Goal: Navigation & Orientation: Find specific page/section

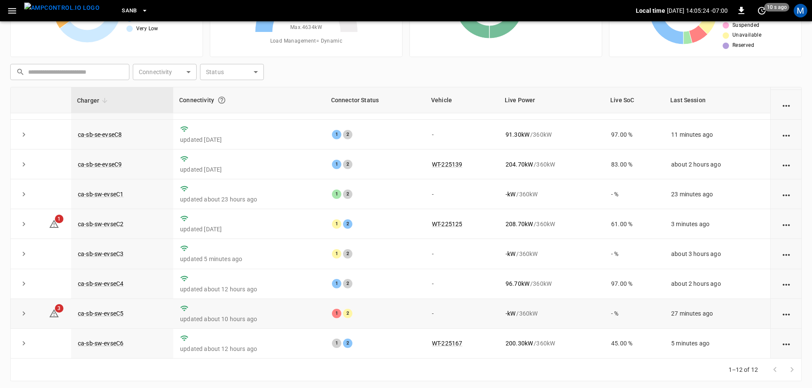
scroll to position [86, 0]
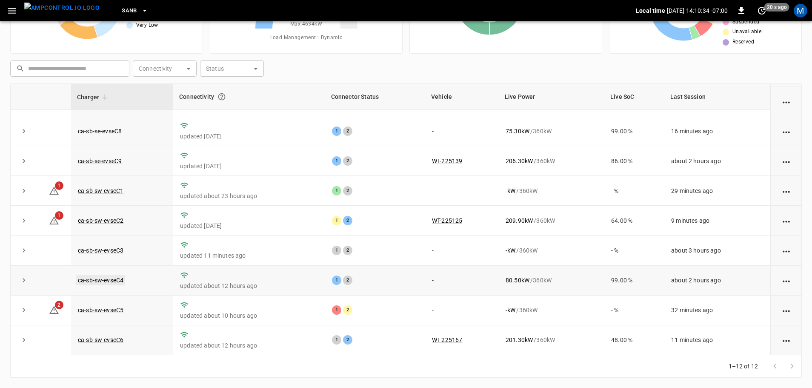
click at [117, 277] on link "ca-sb-sw-evseC4" at bounding box center [100, 280] width 49 height 10
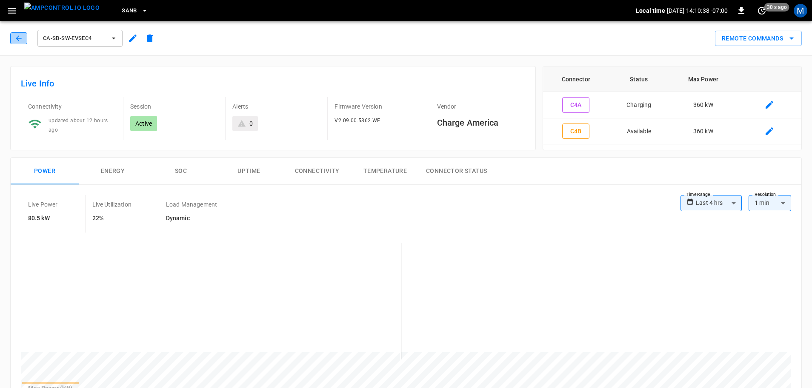
click at [14, 33] on button "button" at bounding box center [18, 38] width 17 height 12
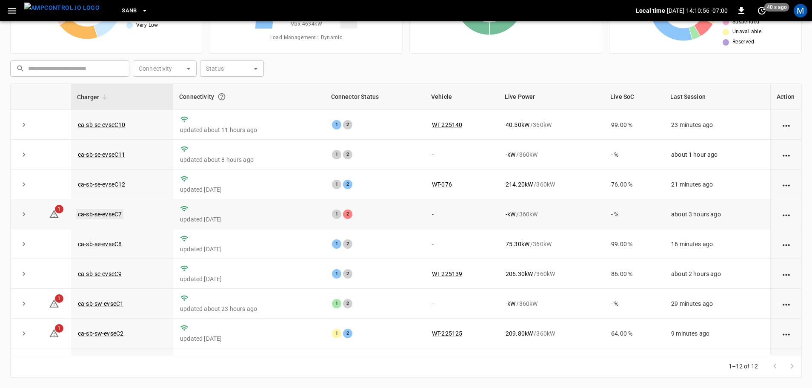
click at [112, 214] on link "ca-sb-se-evseC7" at bounding box center [99, 214] width 47 height 10
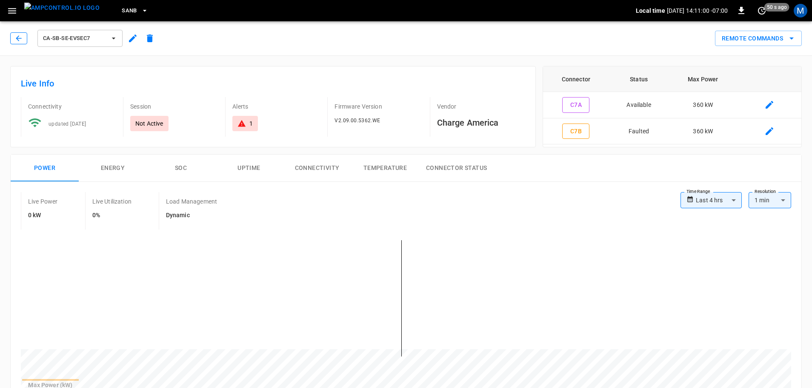
click at [19, 40] on icon "button" at bounding box center [18, 38] width 9 height 9
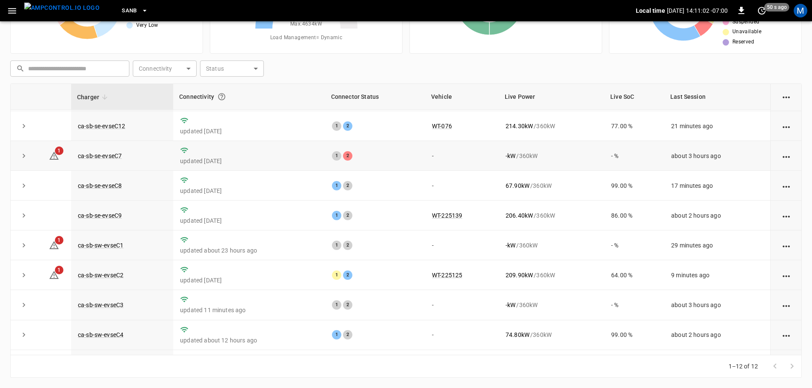
scroll to position [33, 0]
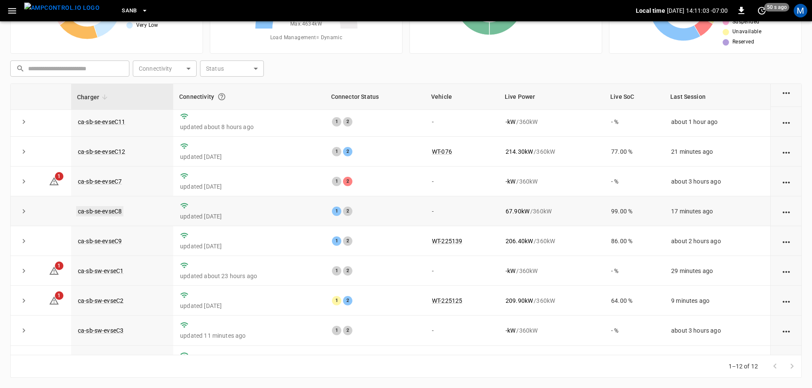
click at [94, 212] on link "ca-sb-se-evseC8" at bounding box center [99, 211] width 47 height 10
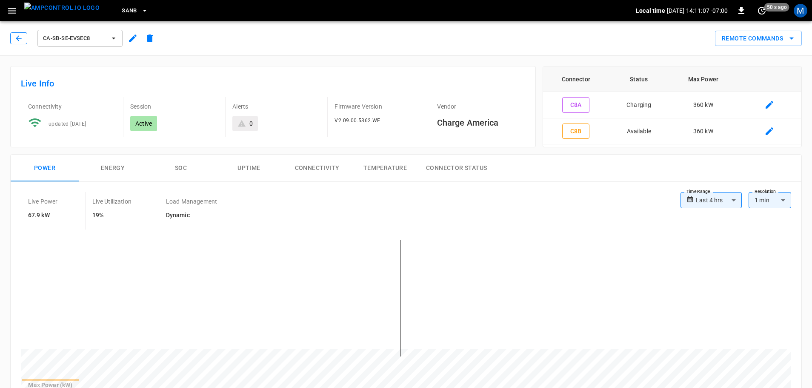
click at [18, 41] on icon "button" at bounding box center [18, 38] width 9 height 9
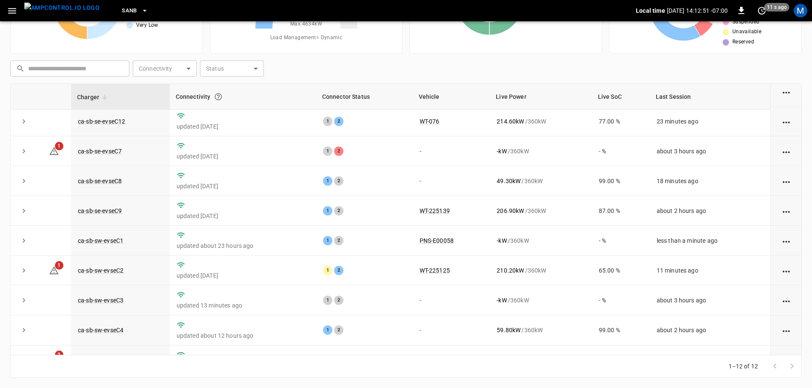
scroll to position [118, 0]
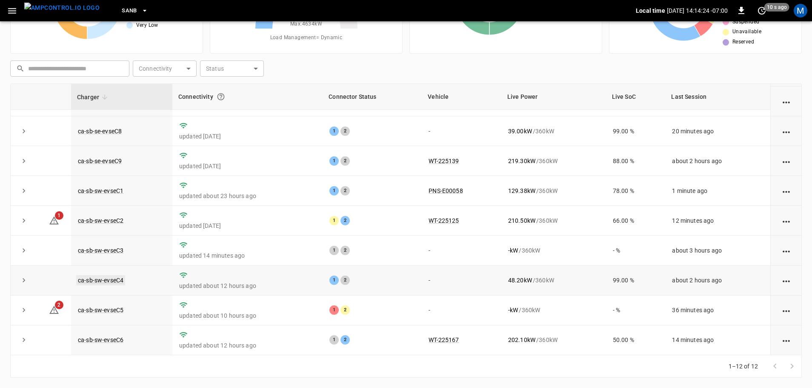
click at [115, 275] on link "ca-sb-sw-evseC4" at bounding box center [100, 280] width 49 height 10
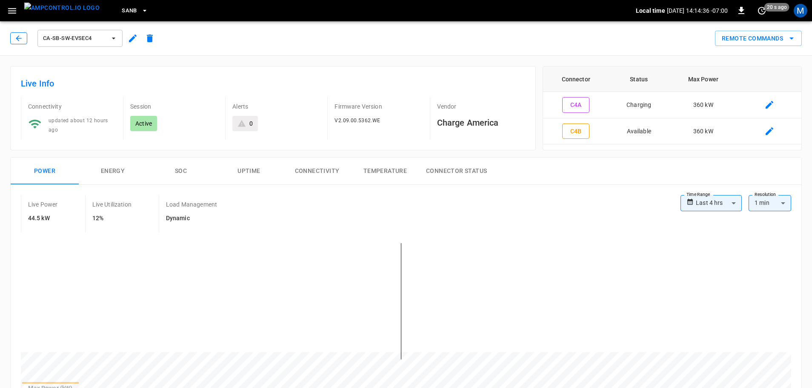
click at [17, 37] on icon "button" at bounding box center [18, 38] width 9 height 9
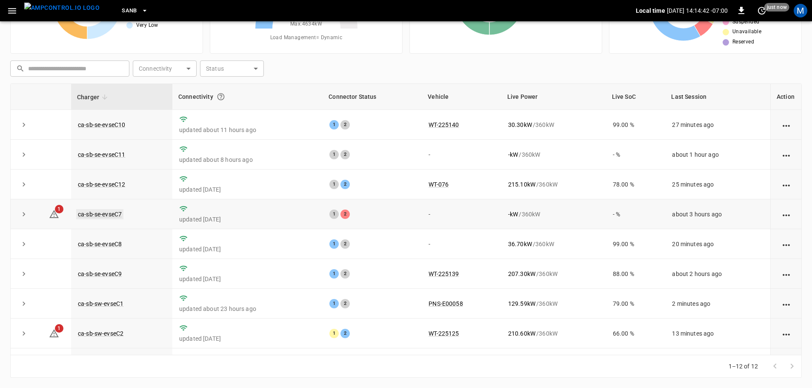
click at [103, 213] on link "ca-sb-se-evseC7" at bounding box center [99, 214] width 47 height 10
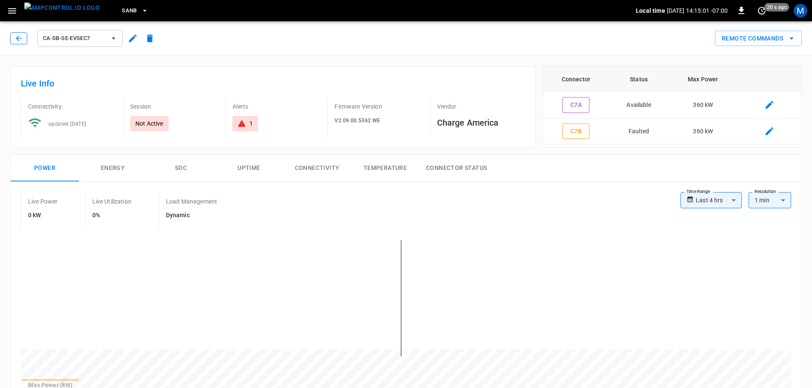
click at [13, 36] on button "button" at bounding box center [18, 38] width 17 height 12
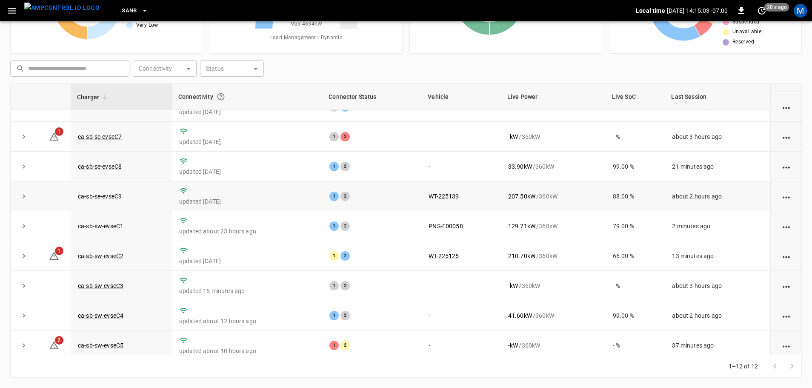
scroll to position [75, 0]
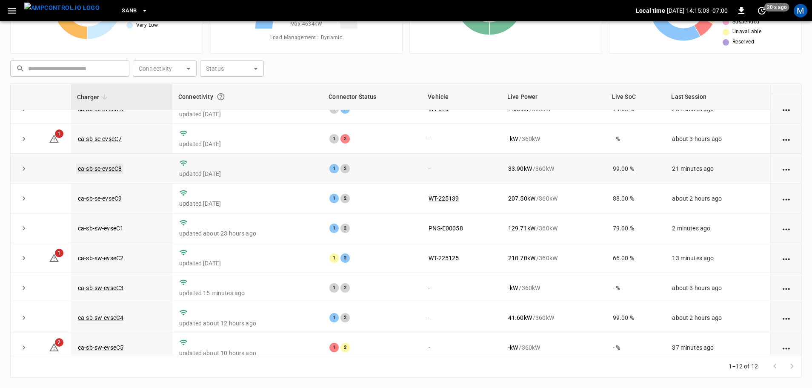
click at [94, 169] on link "ca-sb-se-evseC8" at bounding box center [99, 168] width 47 height 10
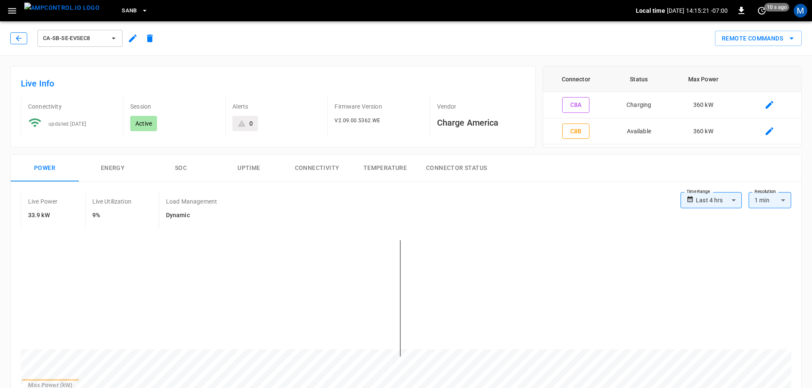
click at [19, 40] on icon "button" at bounding box center [18, 38] width 9 height 9
